Goal: Information Seeking & Learning: Learn about a topic

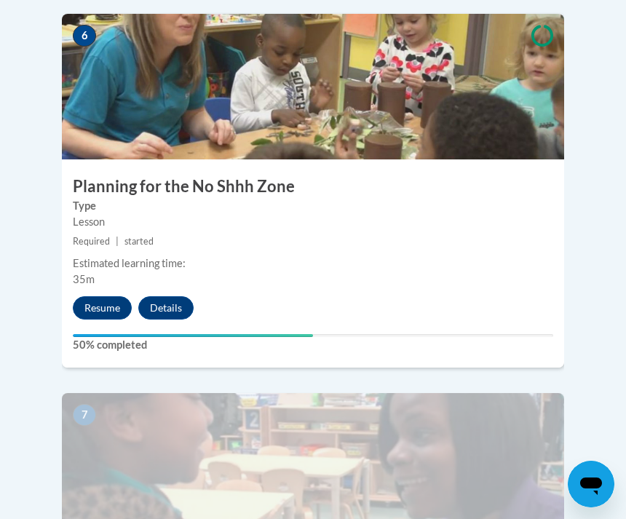
scroll to position [2431, 0]
click at [108, 297] on button "Resume" at bounding box center [102, 308] width 59 height 23
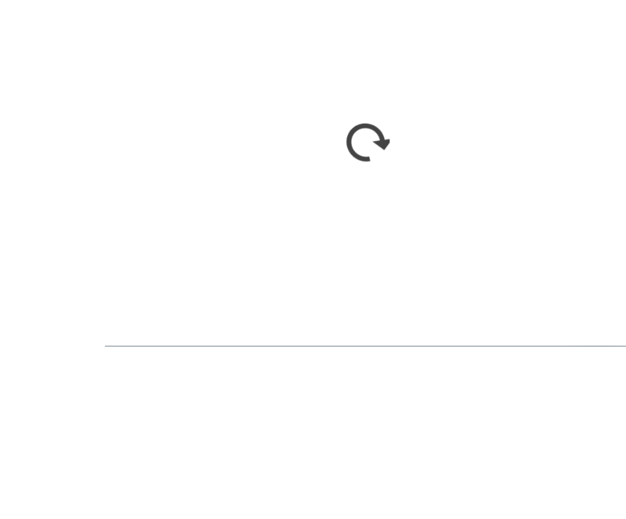
scroll to position [3451, 0]
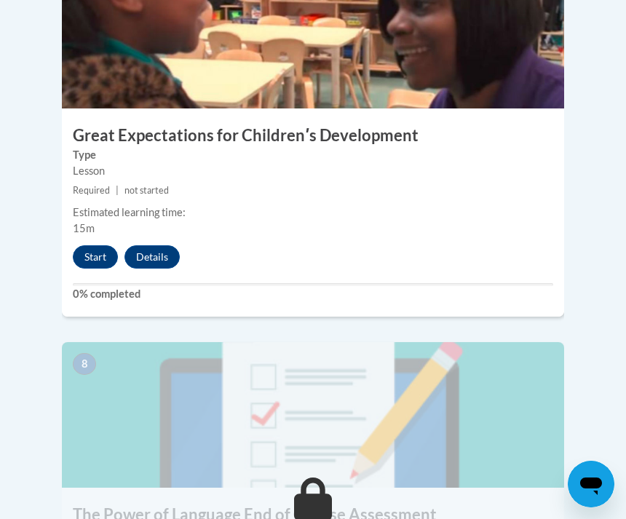
scroll to position [2861, 0]
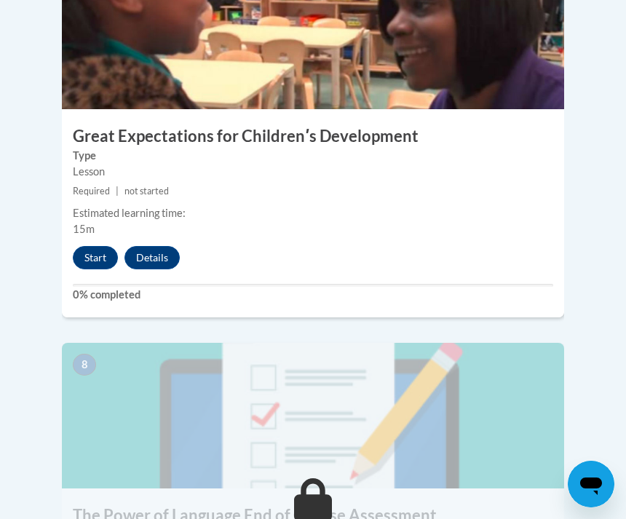
click at [98, 246] on button "Start" at bounding box center [95, 257] width 45 height 23
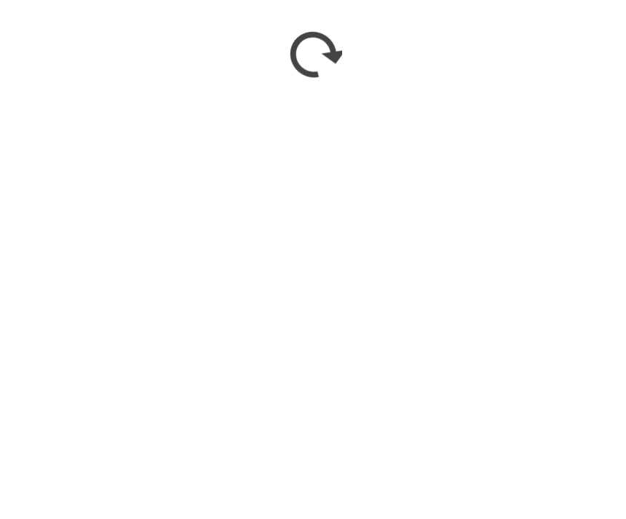
scroll to position [3296, 0]
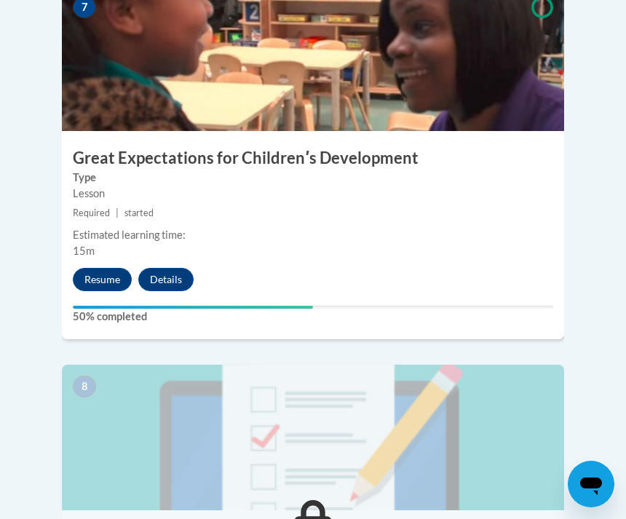
scroll to position [2838, 0]
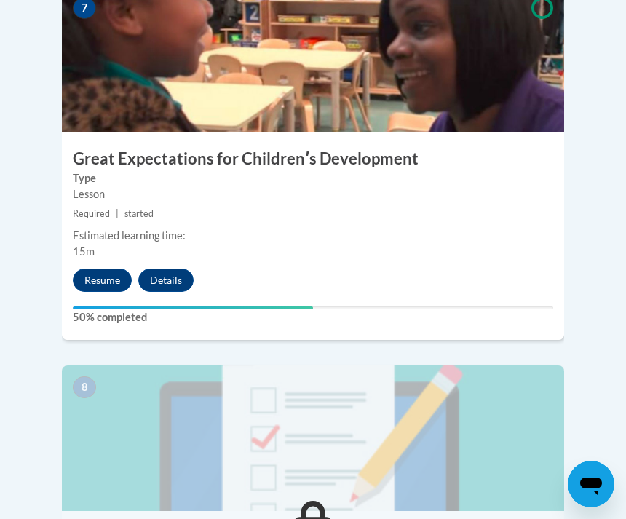
click at [112, 269] on button "Resume" at bounding box center [102, 280] width 59 height 23
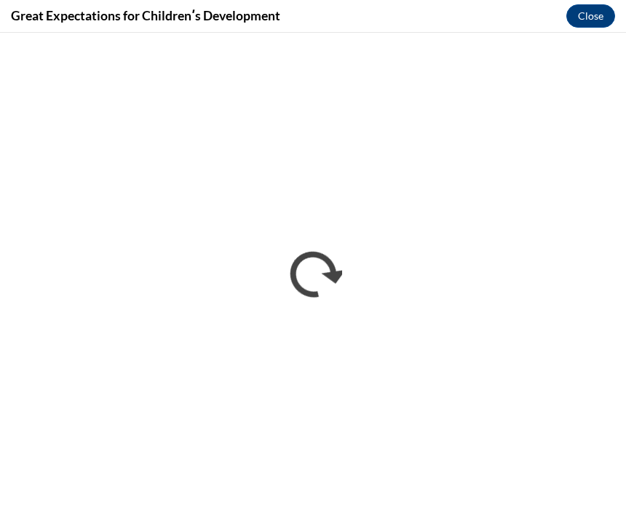
scroll to position [0, 0]
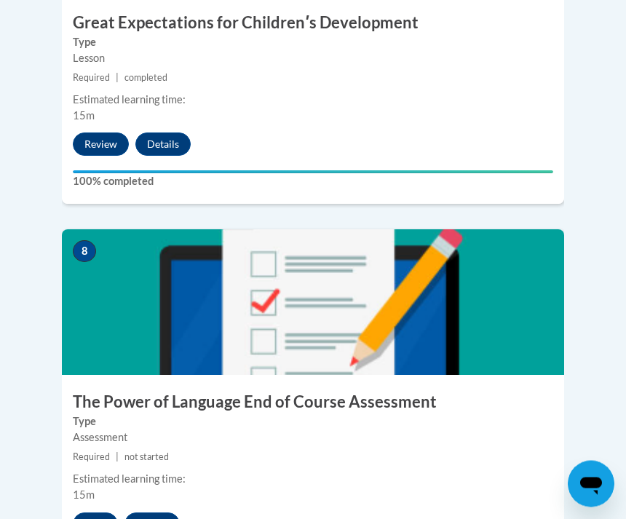
scroll to position [2974, 0]
click at [108, 512] on button "Start" at bounding box center [95, 523] width 45 height 23
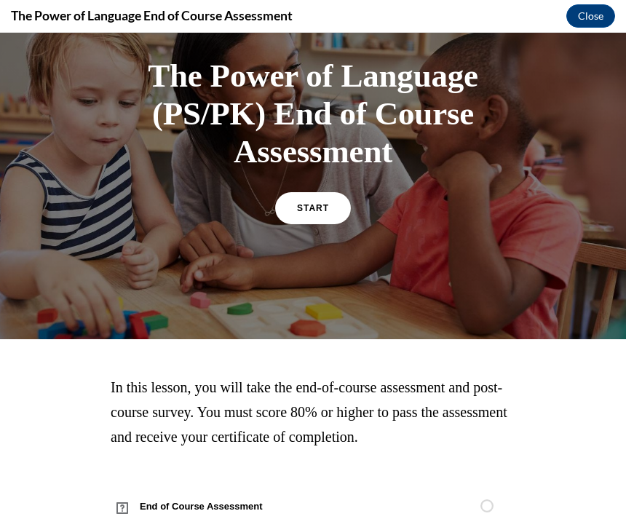
scroll to position [94, 0]
click at [314, 214] on link "START" at bounding box center [313, 208] width 76 height 32
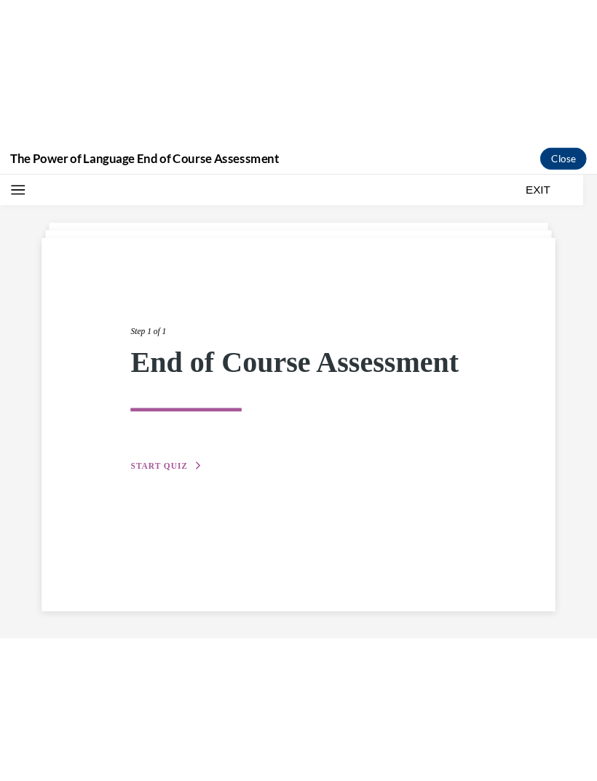
scroll to position [2843, 0]
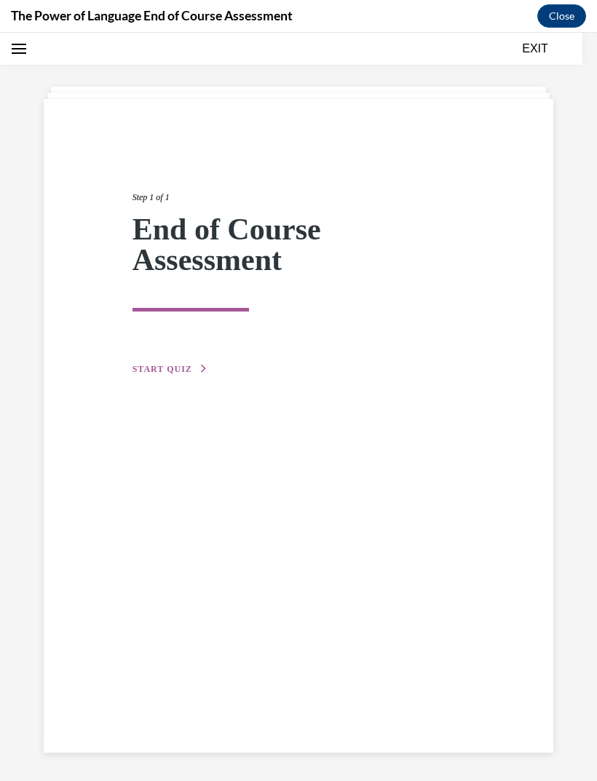
click at [158, 373] on span "START QUIZ" at bounding box center [162, 369] width 60 height 10
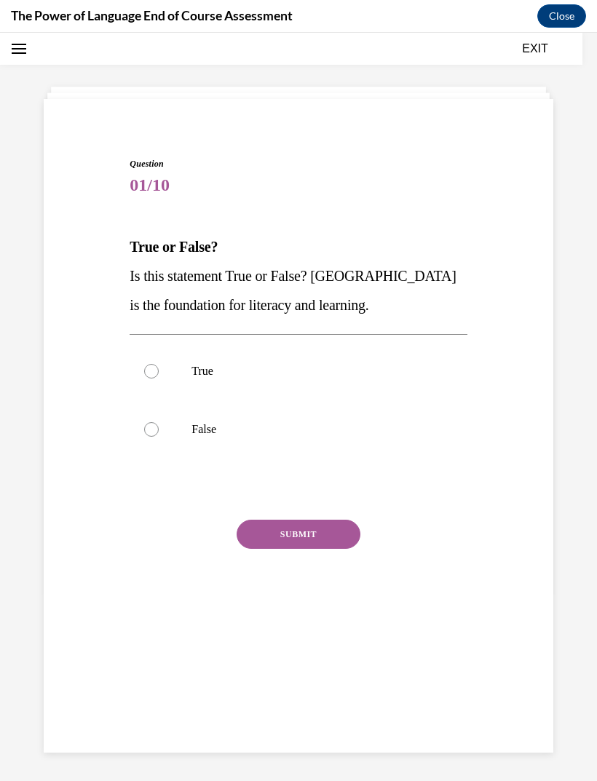
click at [148, 378] on label "True" at bounding box center [298, 371] width 337 height 58
click at [148, 378] on input "True" at bounding box center [151, 371] width 15 height 15
radio input "true"
click at [315, 518] on button "SUBMIT" at bounding box center [299, 534] width 124 height 29
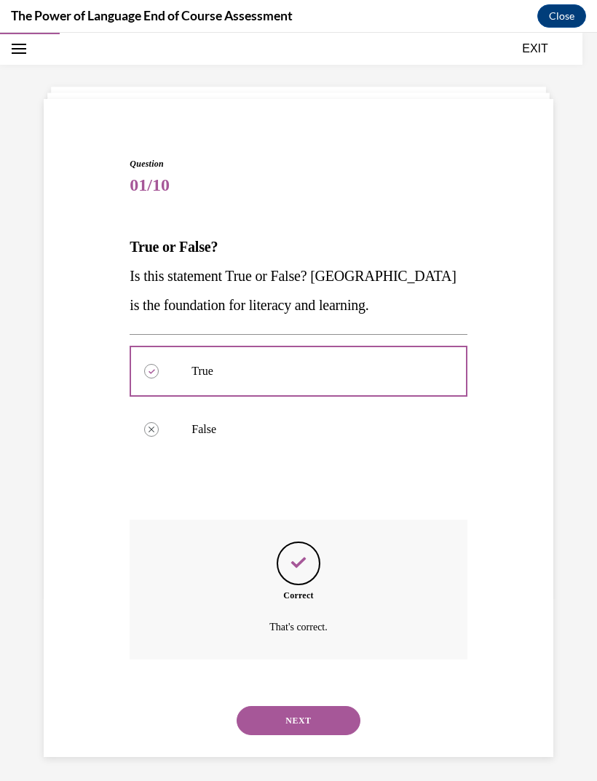
scroll to position [46, 0]
click at [320, 518] on button "NEXT" at bounding box center [299, 719] width 124 height 29
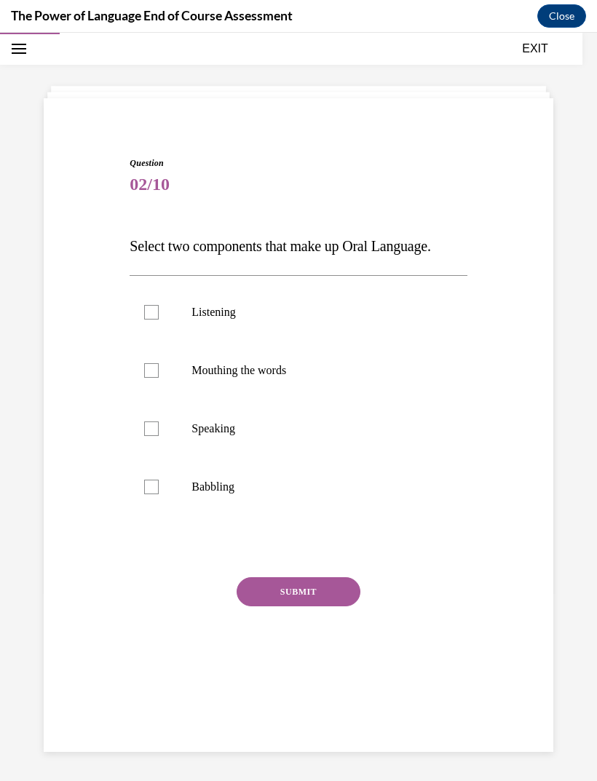
click at [153, 438] on label "Speaking" at bounding box center [298, 429] width 337 height 58
click at [153, 436] on input "Speaking" at bounding box center [151, 428] width 15 height 15
checkbox input "true"
click at [148, 319] on label "Listening" at bounding box center [298, 312] width 337 height 58
click at [148, 319] on input "Listening" at bounding box center [151, 312] width 15 height 15
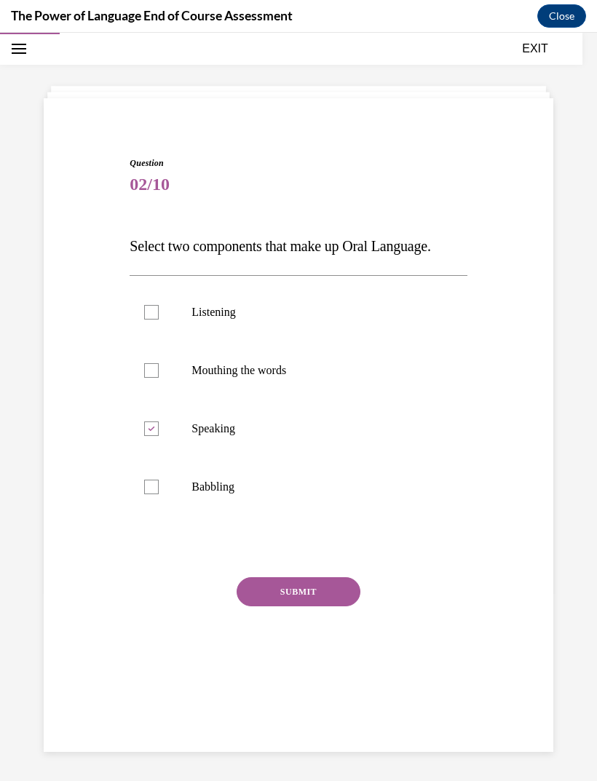
checkbox input "true"
click at [309, 518] on button "SUBMIT" at bounding box center [299, 591] width 124 height 29
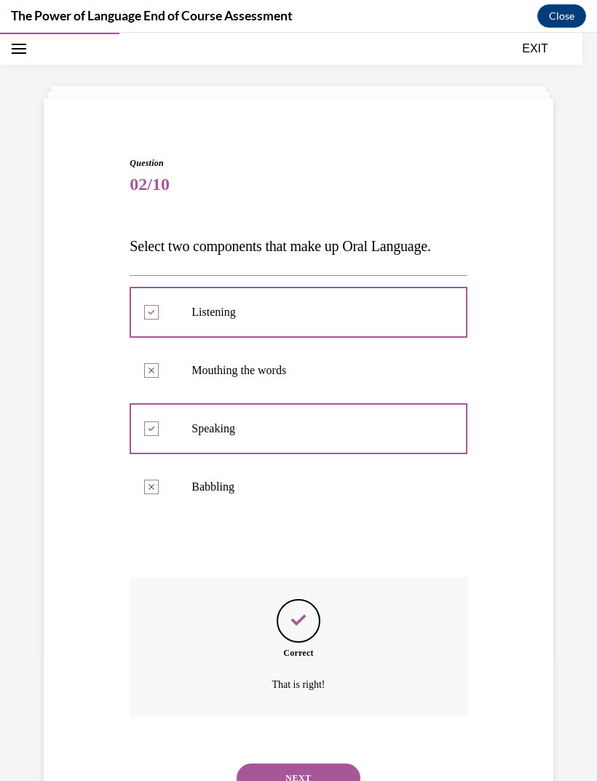
click at [311, 518] on button "NEXT" at bounding box center [299, 777] width 124 height 29
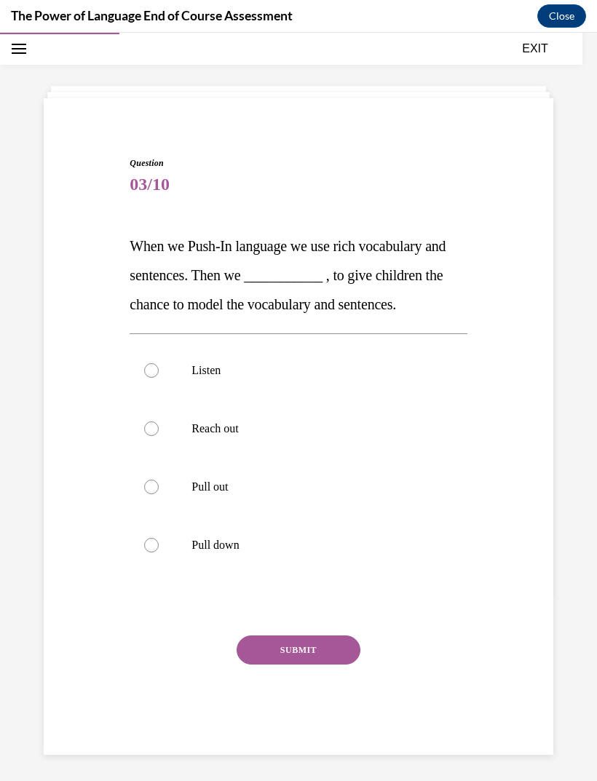
click at [155, 482] on div at bounding box center [151, 487] width 15 height 15
click at [155, 482] on input "Pull out" at bounding box center [151, 487] width 15 height 15
radio input "true"
click at [303, 518] on button "SUBMIT" at bounding box center [299, 649] width 124 height 29
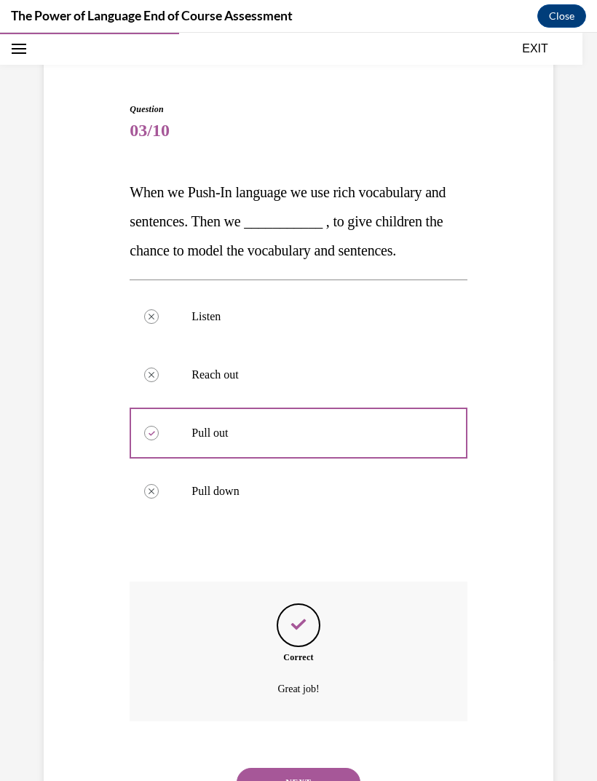
scroll to position [102, 0]
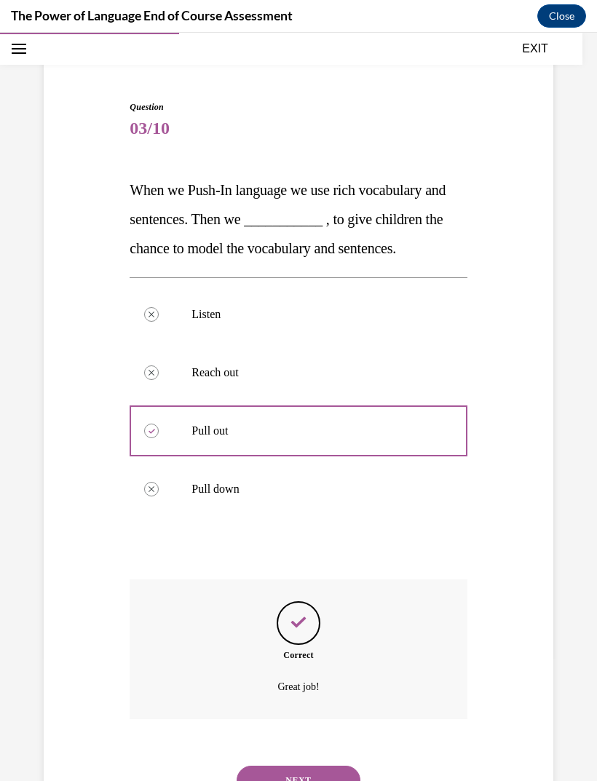
click at [306, 518] on button "NEXT" at bounding box center [299, 780] width 124 height 29
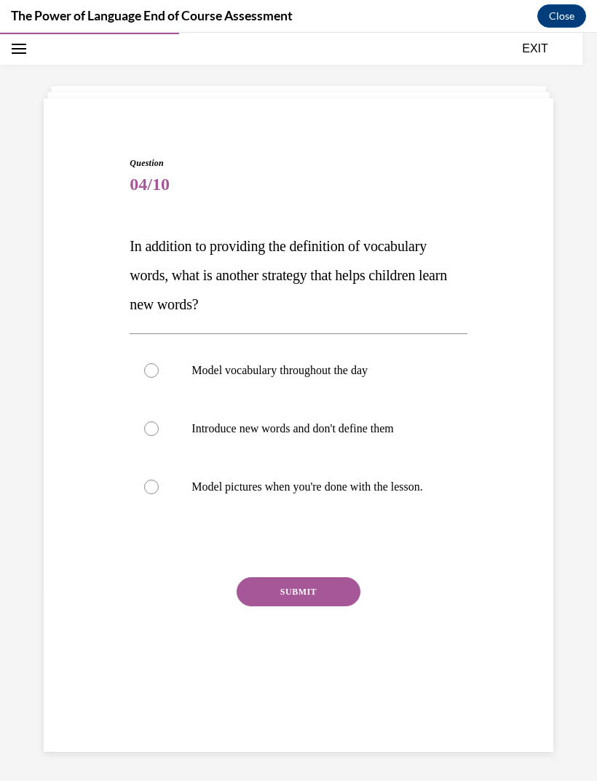
scroll to position [46, 0]
click at [156, 371] on div at bounding box center [151, 370] width 15 height 15
click at [156, 371] on input "Model vocabulary throughout the day" at bounding box center [151, 370] width 15 height 15
radio input "true"
click at [306, 518] on button "SUBMIT" at bounding box center [299, 591] width 124 height 29
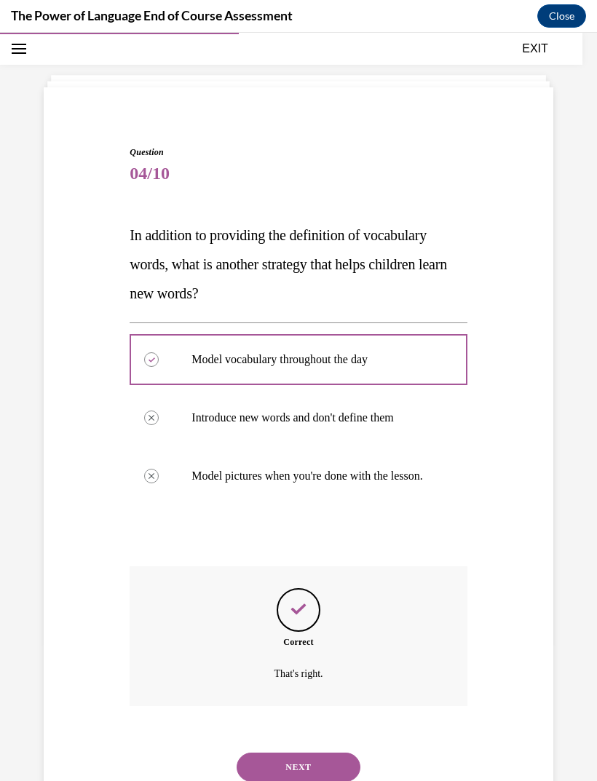
scroll to position [58, 0]
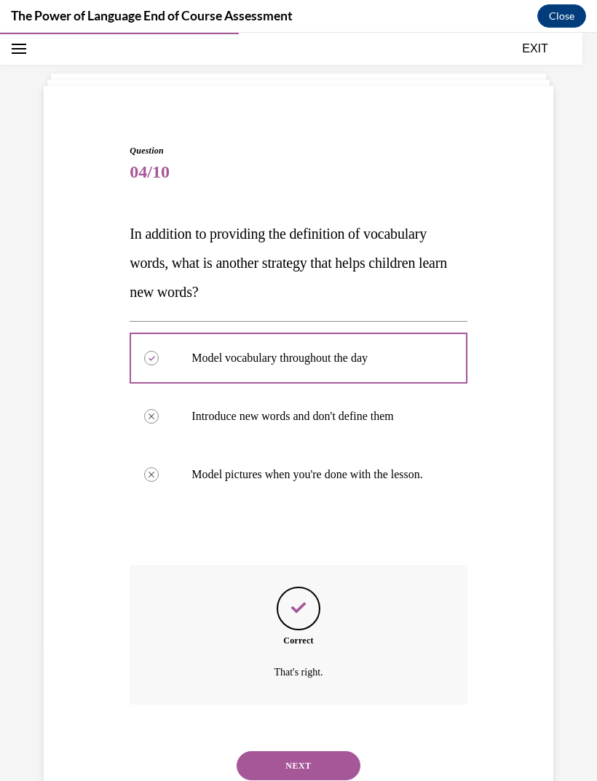
click at [312, 518] on button "NEXT" at bounding box center [299, 765] width 124 height 29
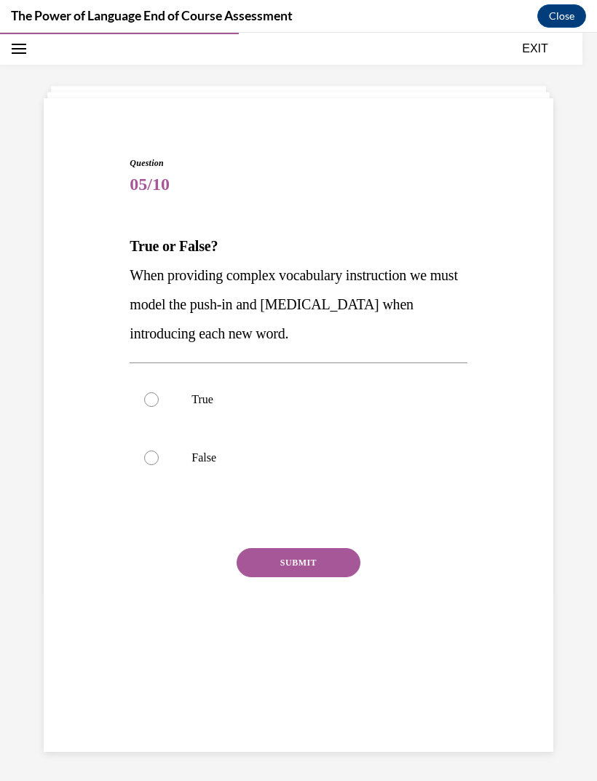
scroll to position [46, 0]
click at [146, 393] on label "True" at bounding box center [298, 399] width 337 height 58
click at [146, 393] on input "True" at bounding box center [151, 399] width 15 height 15
radio input "true"
click at [293, 518] on button "SUBMIT" at bounding box center [299, 562] width 124 height 29
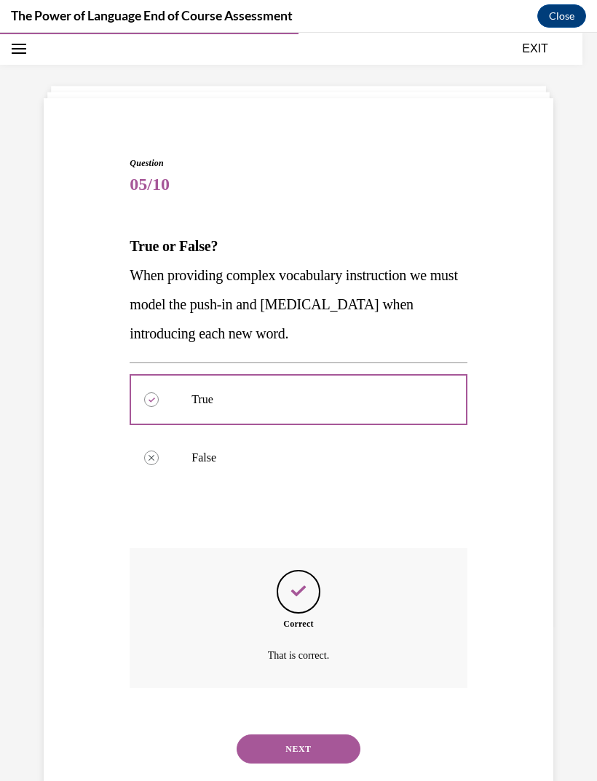
click at [303, 518] on button "NEXT" at bounding box center [299, 748] width 124 height 29
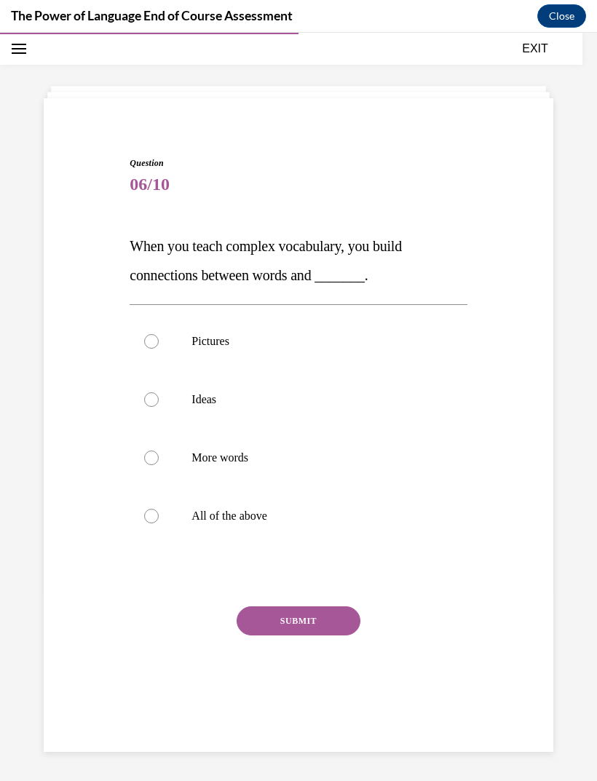
click at [156, 508] on label "All of the above" at bounding box center [298, 516] width 337 height 58
click at [156, 509] on input "All of the above" at bounding box center [151, 516] width 15 height 15
radio input "true"
click at [293, 518] on button "SUBMIT" at bounding box center [299, 620] width 124 height 29
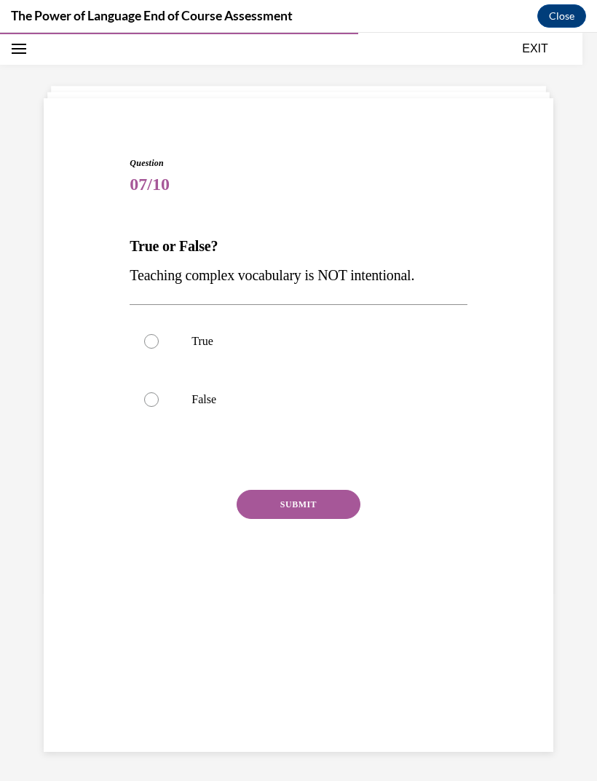
click at [153, 398] on div at bounding box center [151, 399] width 15 height 15
click at [153, 398] on input "False" at bounding box center [151, 399] width 15 height 15
radio input "true"
click at [297, 510] on button "SUBMIT" at bounding box center [299, 504] width 124 height 29
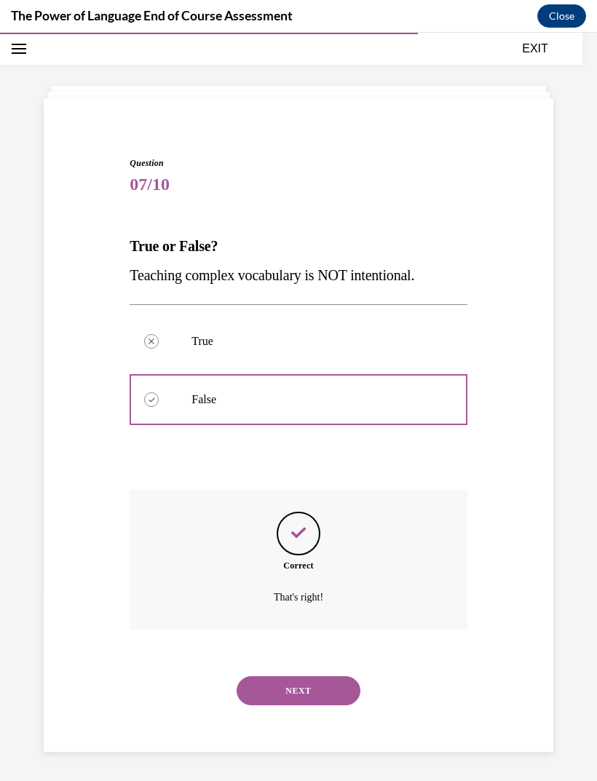
click at [311, 518] on button "NEXT" at bounding box center [299, 690] width 124 height 29
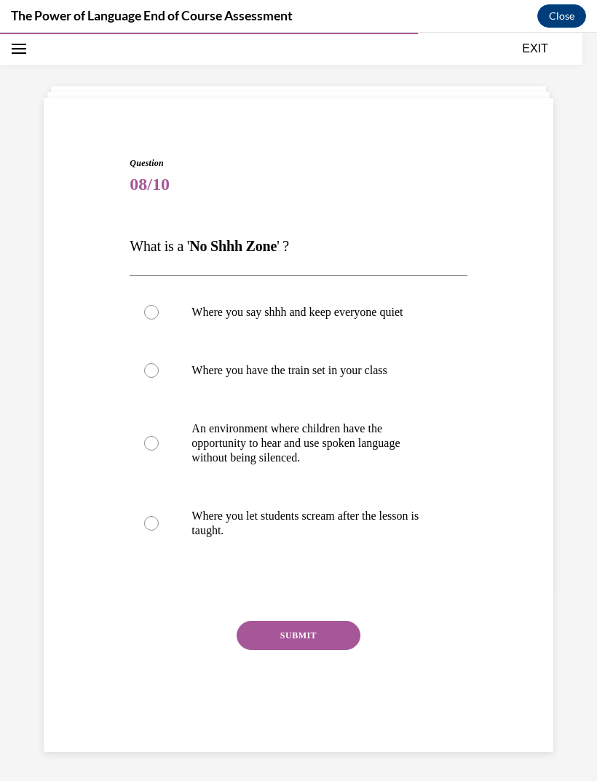
click at [162, 447] on label "An environment where children have the opportunity to hear and use spoken langu…" at bounding box center [298, 443] width 337 height 87
click at [159, 447] on input "An environment where children have the opportunity to hear and use spoken langu…" at bounding box center [151, 443] width 15 height 15
radio input "true"
click at [297, 518] on button "SUBMIT" at bounding box center [299, 635] width 124 height 29
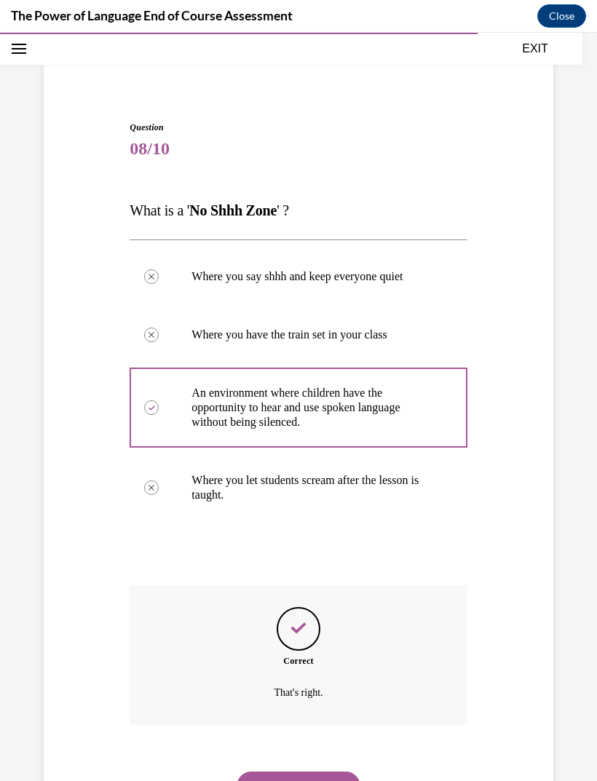
scroll to position [87, 0]
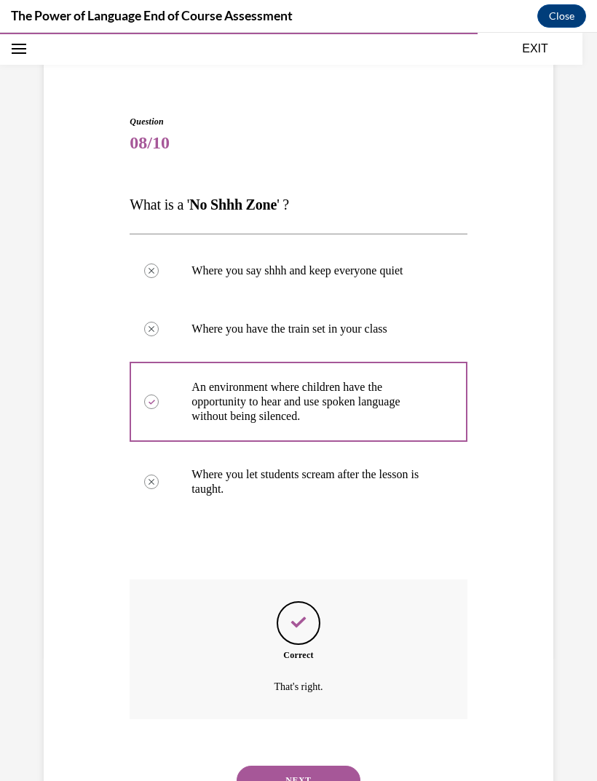
click at [299, 518] on button "NEXT" at bounding box center [299, 780] width 124 height 29
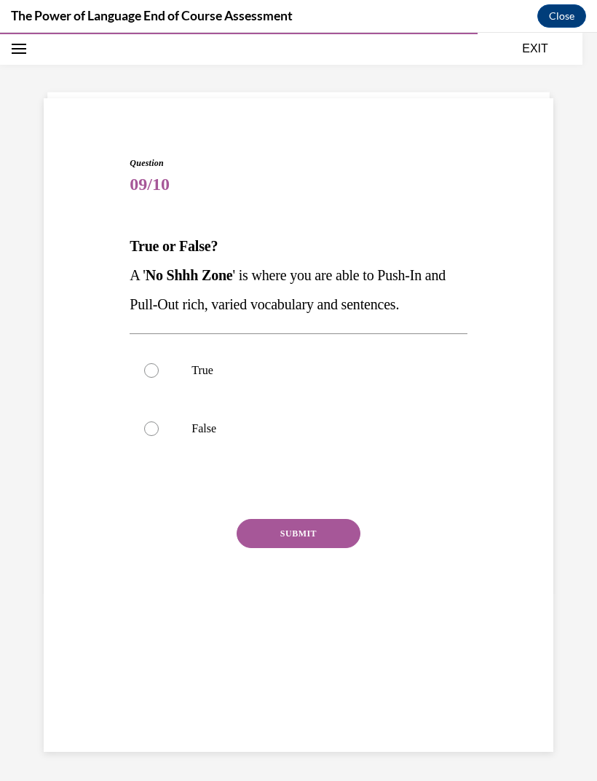
scroll to position [46, 0]
click at [158, 376] on label "True" at bounding box center [298, 370] width 337 height 58
click at [158, 376] on input "True" at bounding box center [151, 370] width 15 height 15
radio input "true"
click at [294, 518] on button "SUBMIT" at bounding box center [299, 533] width 124 height 29
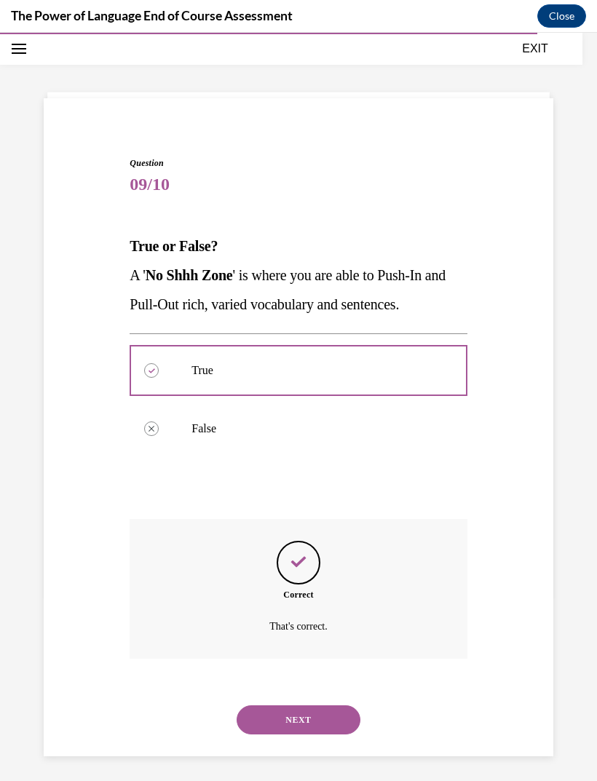
click at [308, 518] on button "NEXT" at bounding box center [299, 719] width 124 height 29
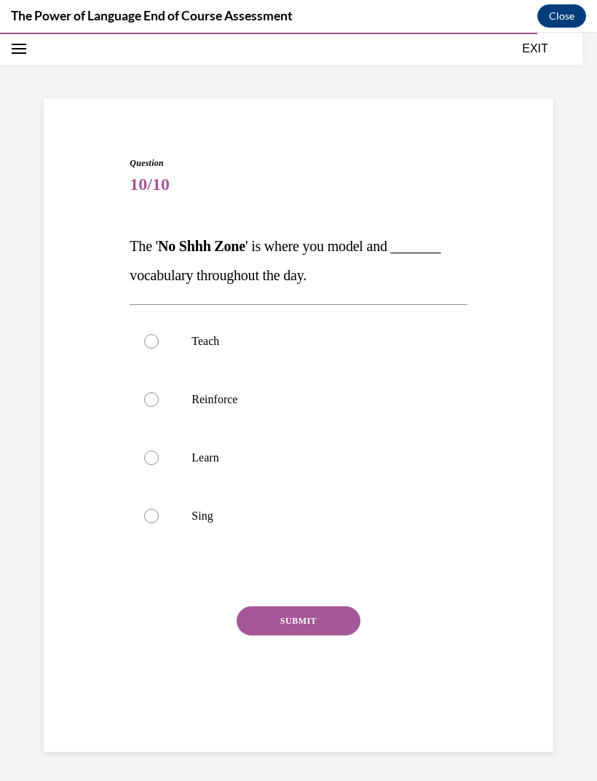
click at [152, 402] on div at bounding box center [151, 399] width 15 height 15
click at [152, 402] on input "Reinforce" at bounding box center [151, 399] width 15 height 15
radio input "true"
click at [295, 518] on button "SUBMIT" at bounding box center [299, 620] width 124 height 29
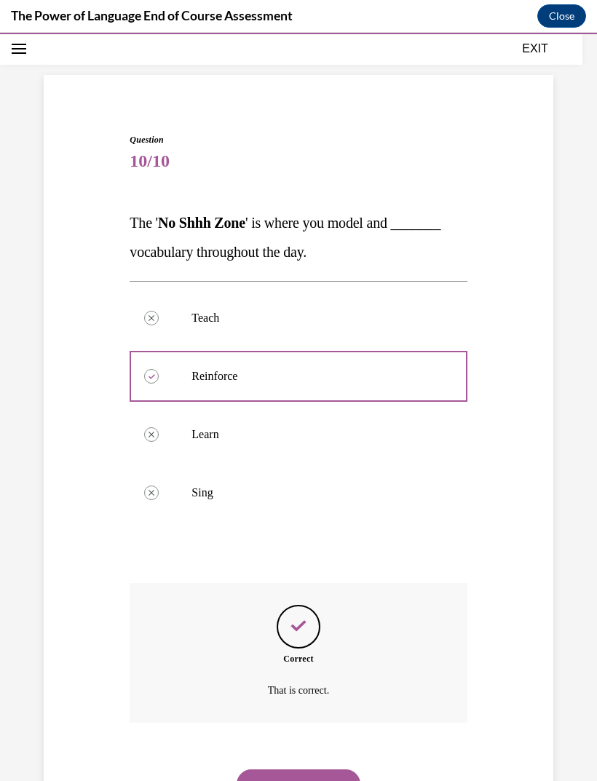
scroll to position [73, 0]
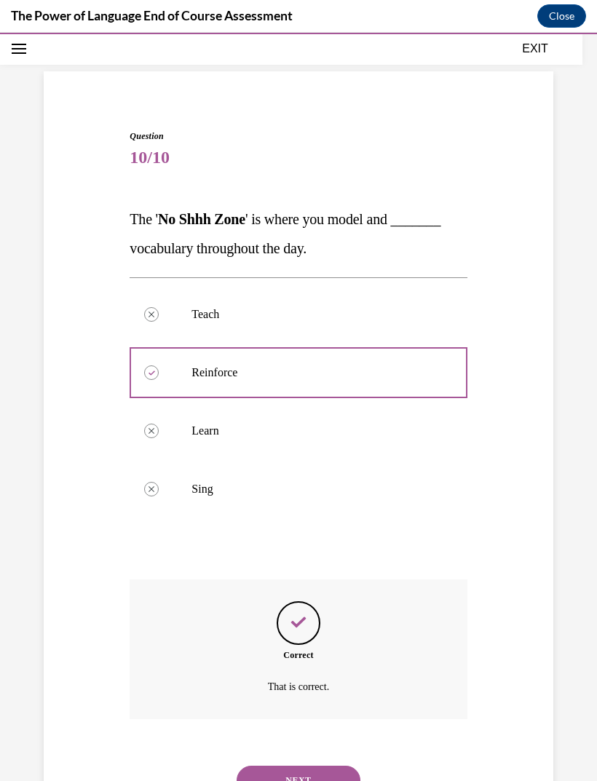
click at [307, 518] on button "NEXT" at bounding box center [299, 780] width 124 height 29
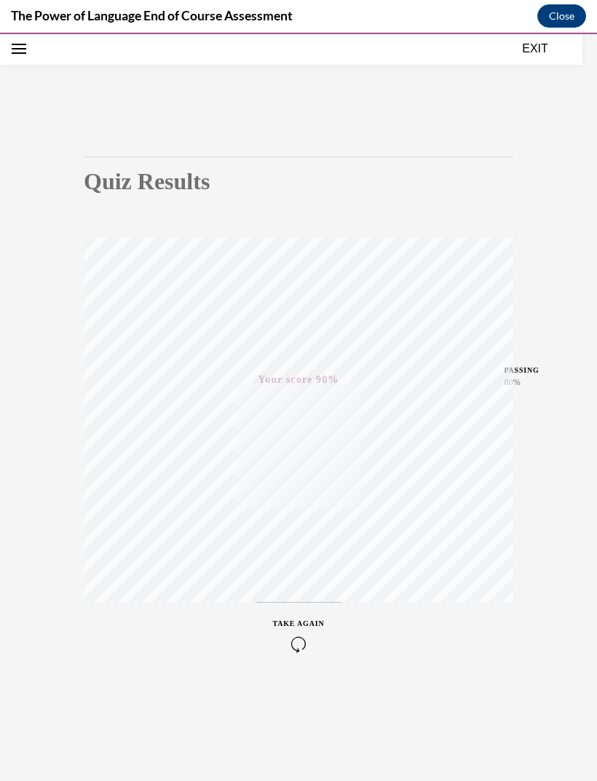
scroll to position [46, 0]
click at [534, 50] on button "EXIT" at bounding box center [534, 48] width 87 height 17
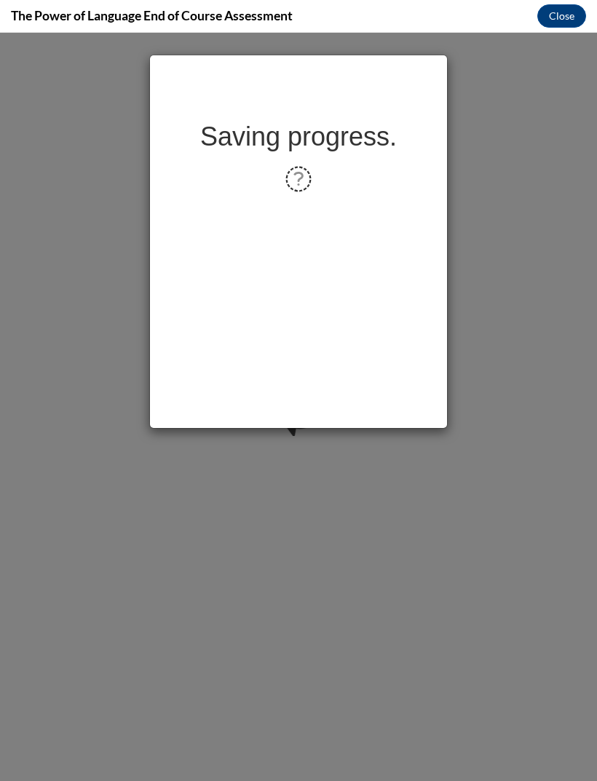
scroll to position [0, 0]
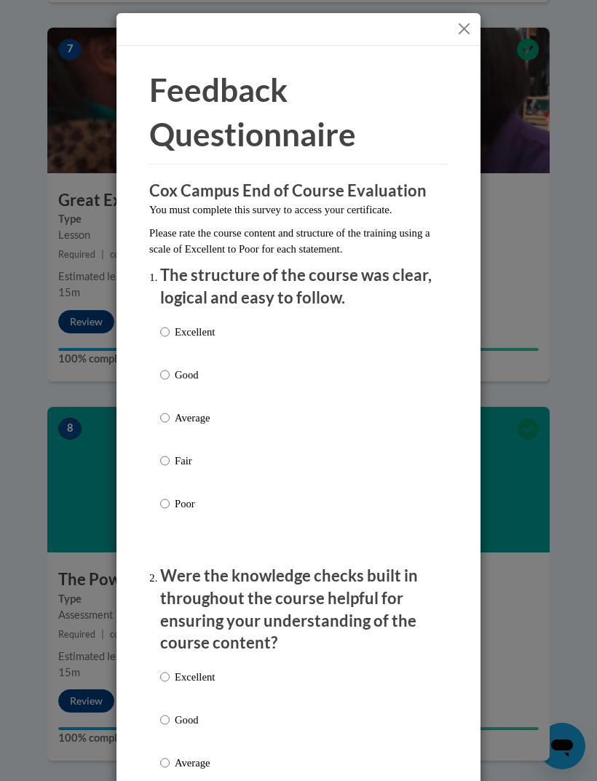
click at [168, 332] on input "Excellent" at bounding box center [164, 332] width 9 height 16
radio input "true"
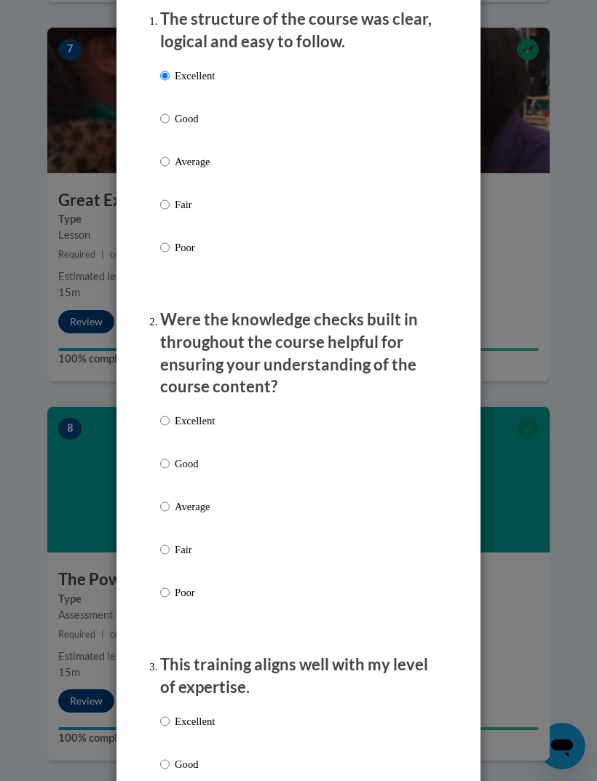
scroll to position [262, 0]
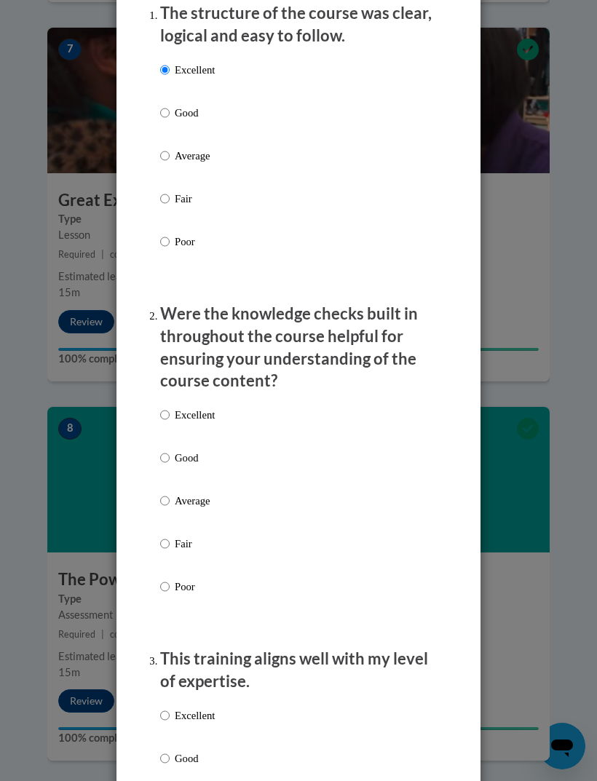
click at [168, 414] on input "Excellent" at bounding box center [164, 415] width 9 height 16
radio input "true"
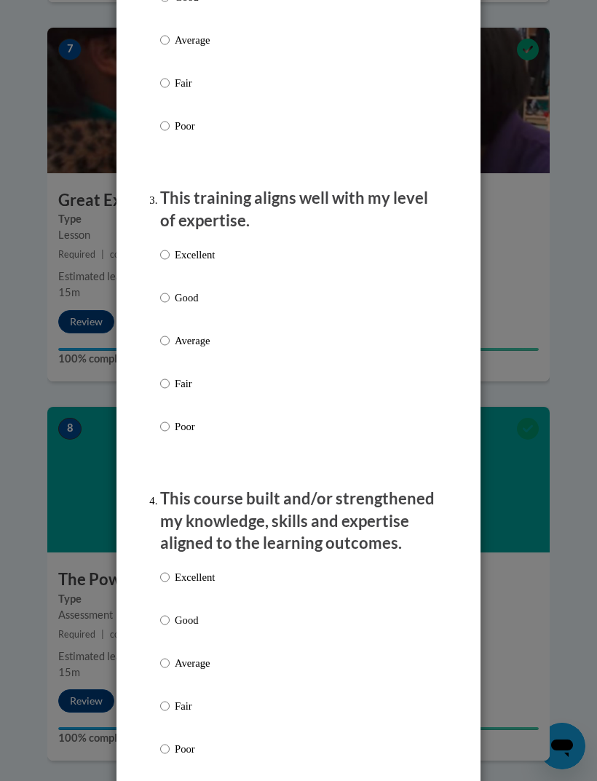
scroll to position [723, 0]
click at [161, 256] on label "Excellent" at bounding box center [187, 266] width 55 height 39
click at [161, 256] on input "Excellent" at bounding box center [164, 255] width 9 height 16
radio input "true"
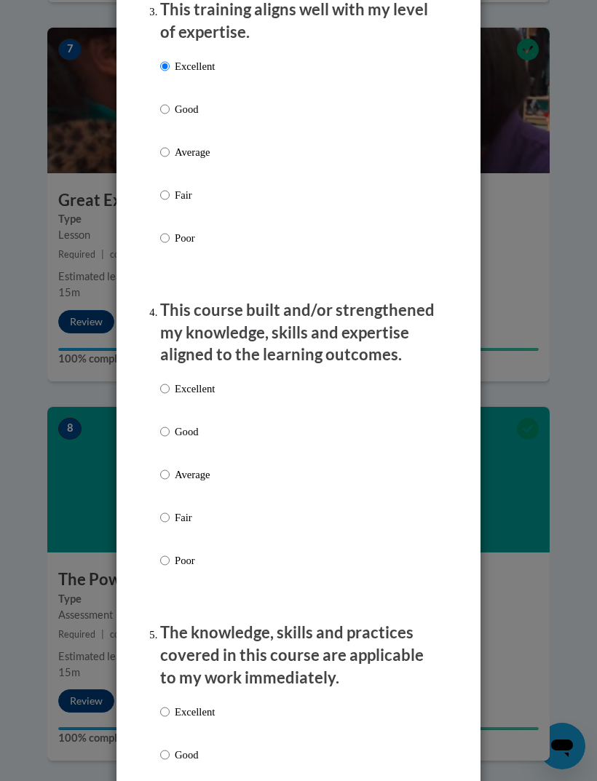
scroll to position [912, 0]
click at [163, 380] on input "Excellent" at bounding box center [164, 388] width 9 height 16
radio input "true"
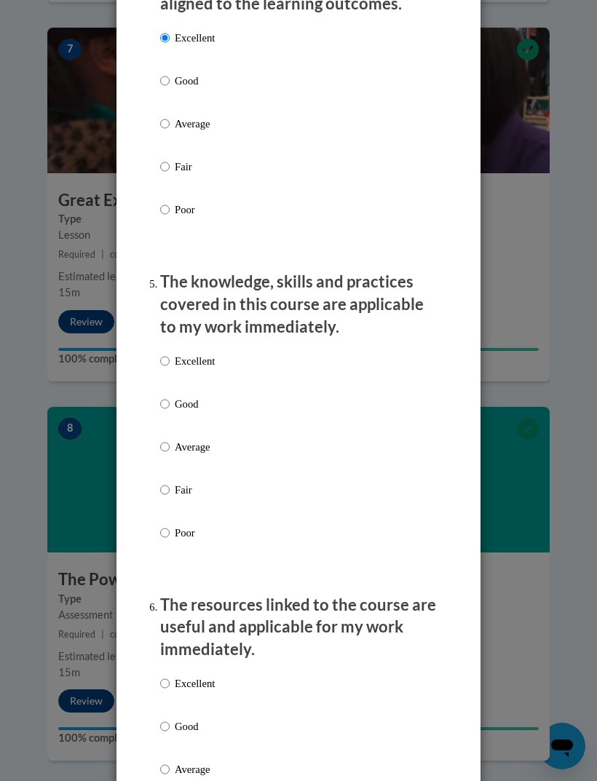
scroll to position [1263, 0]
click at [164, 352] on input "Excellent" at bounding box center [164, 360] width 9 height 16
radio input "true"
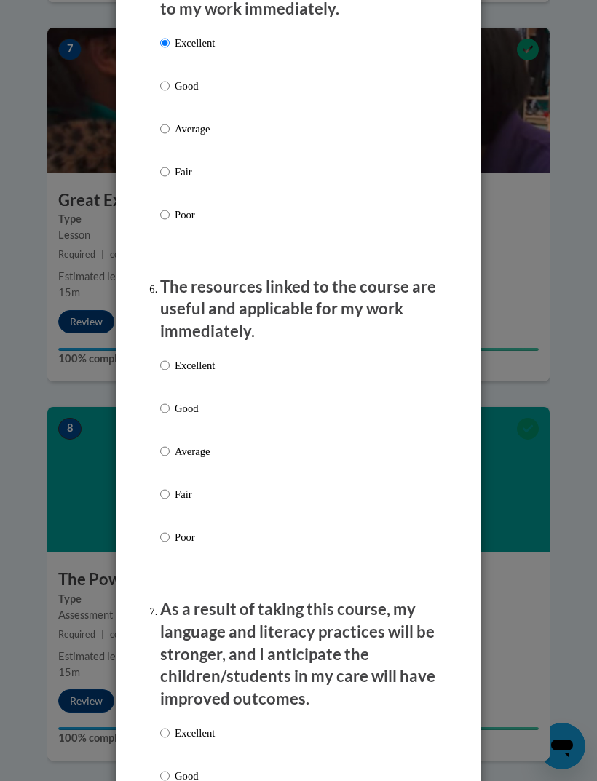
scroll to position [1598, 0]
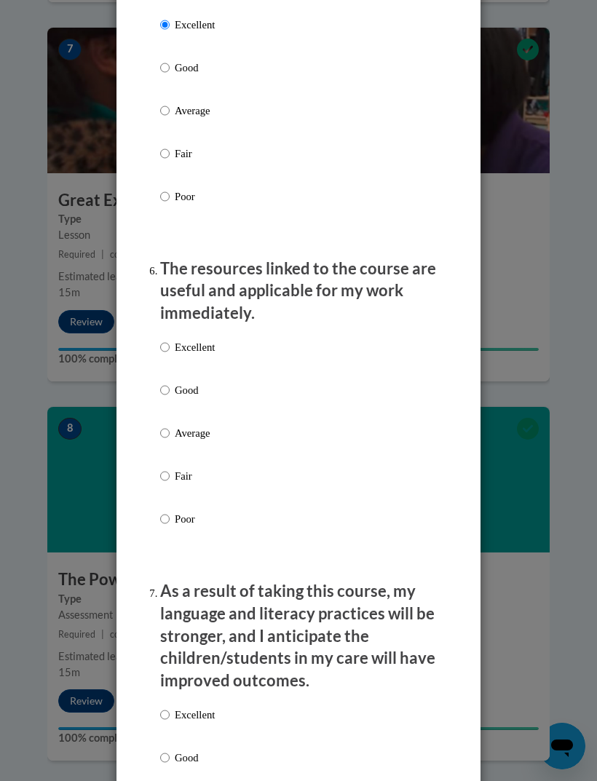
click at [170, 339] on input "Excellent" at bounding box center [164, 347] width 9 height 16
radio input "true"
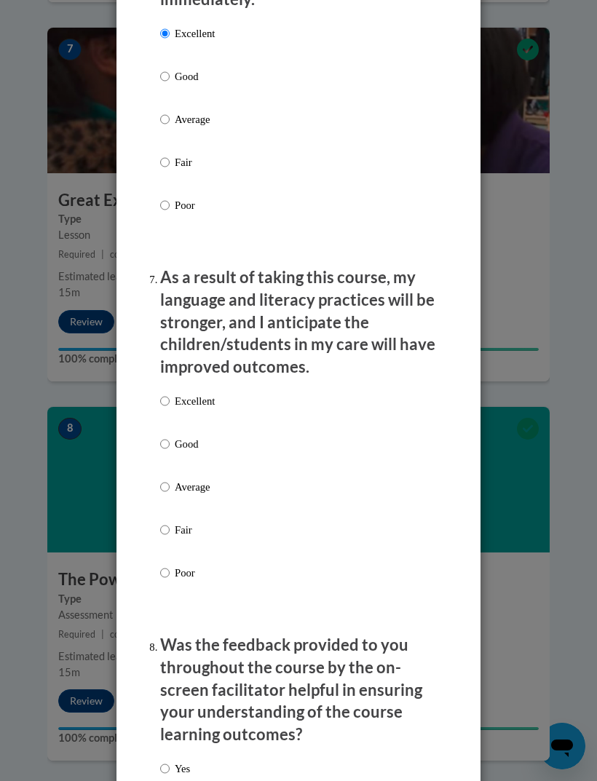
scroll to position [1919, 0]
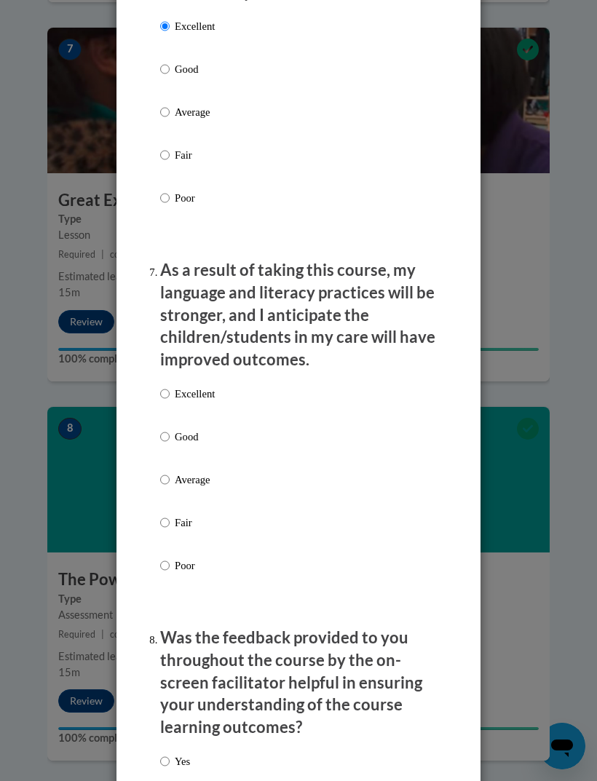
click at [168, 429] on input "Good" at bounding box center [164, 437] width 9 height 16
radio input "true"
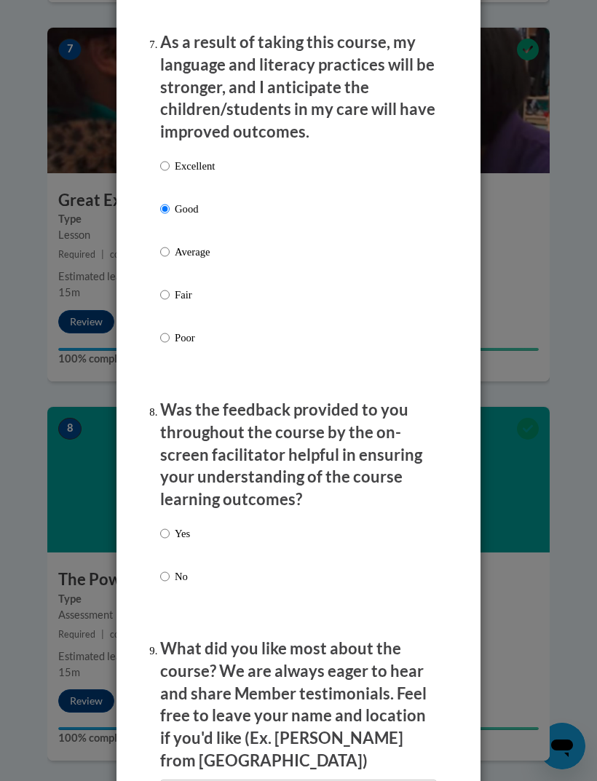
scroll to position [2132, 0]
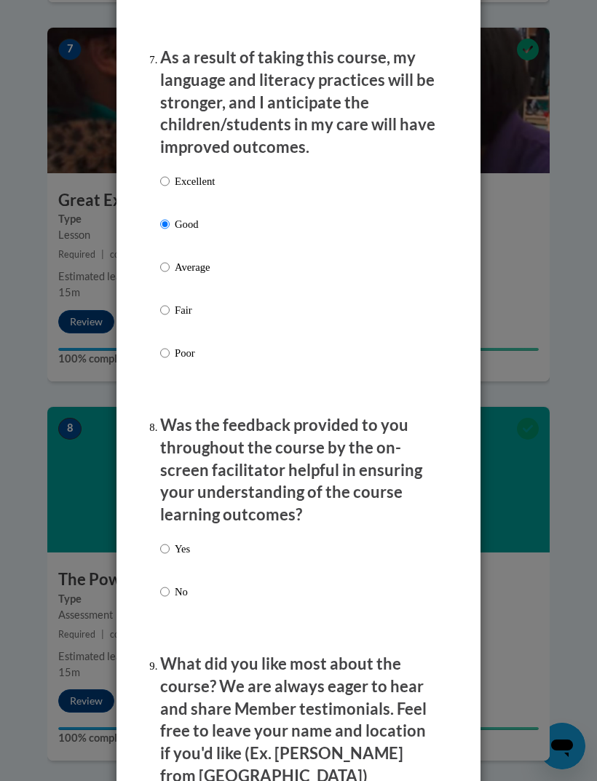
click at [170, 216] on input "Good" at bounding box center [164, 224] width 9 height 16
click at [164, 180] on label "Excellent" at bounding box center [187, 192] width 55 height 39
click at [164, 180] on input "Excellent" at bounding box center [164, 181] width 9 height 16
radio input "true"
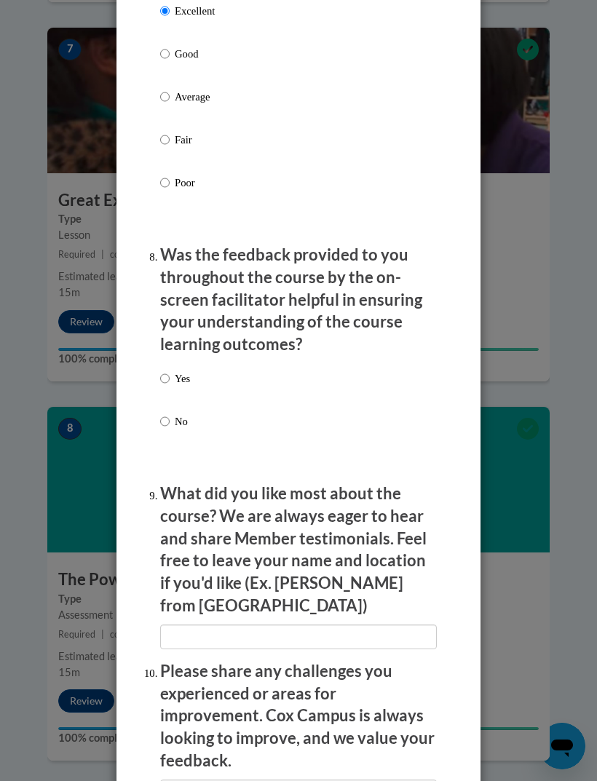
scroll to position [2308, 0]
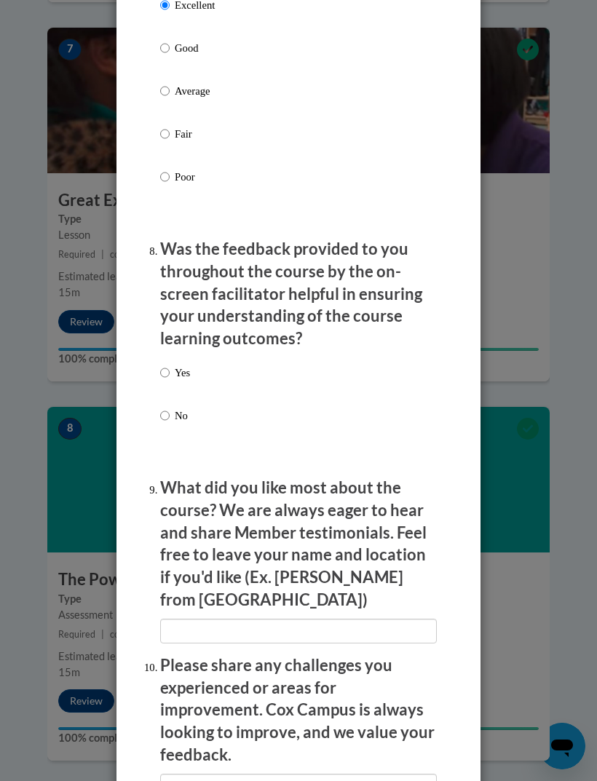
click at [167, 365] on input "Yes" at bounding box center [164, 373] width 9 height 16
radio input "true"
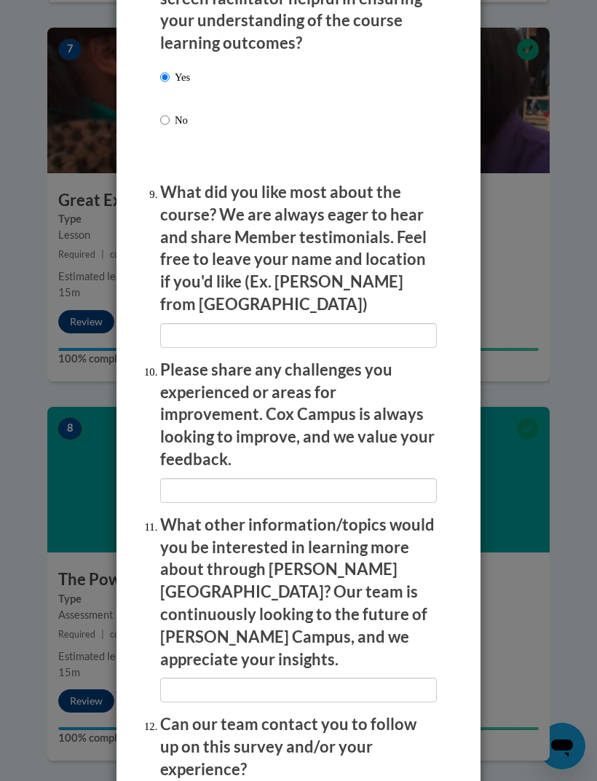
scroll to position [2603, 0]
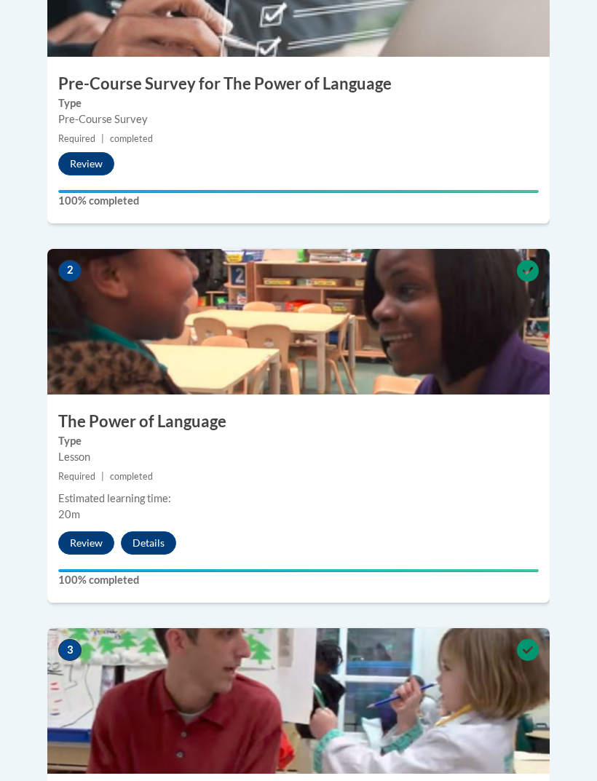
scroll to position [724, 0]
